Goal: Obtain resource: Obtain resource

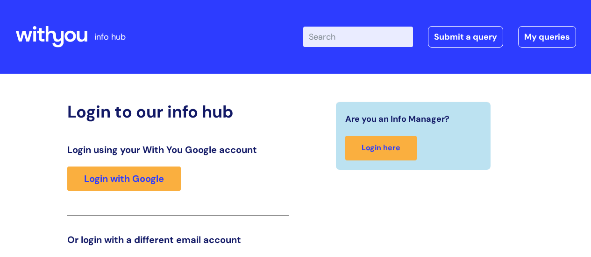
scroll to position [143, 0]
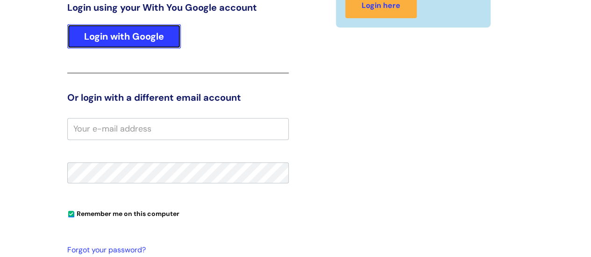
click at [150, 37] on link "Login with Google" at bounding box center [124, 36] width 114 height 24
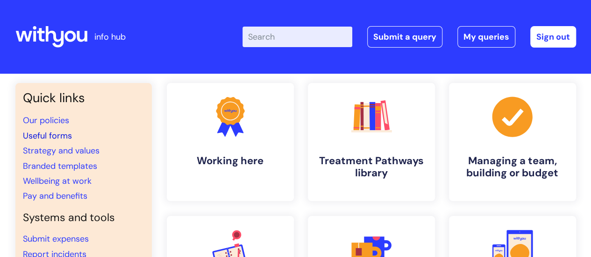
click at [55, 135] on link "Useful forms" at bounding box center [47, 135] width 49 height 11
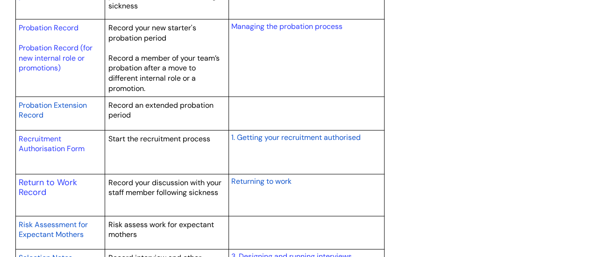
scroll to position [1577, 0]
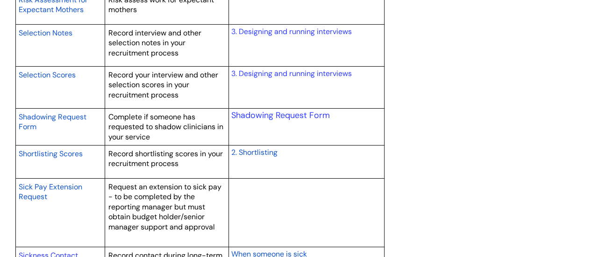
click at [50, 184] on span "Sick Pay Extension Request" at bounding box center [51, 192] width 64 height 20
